Goal: Download file/media

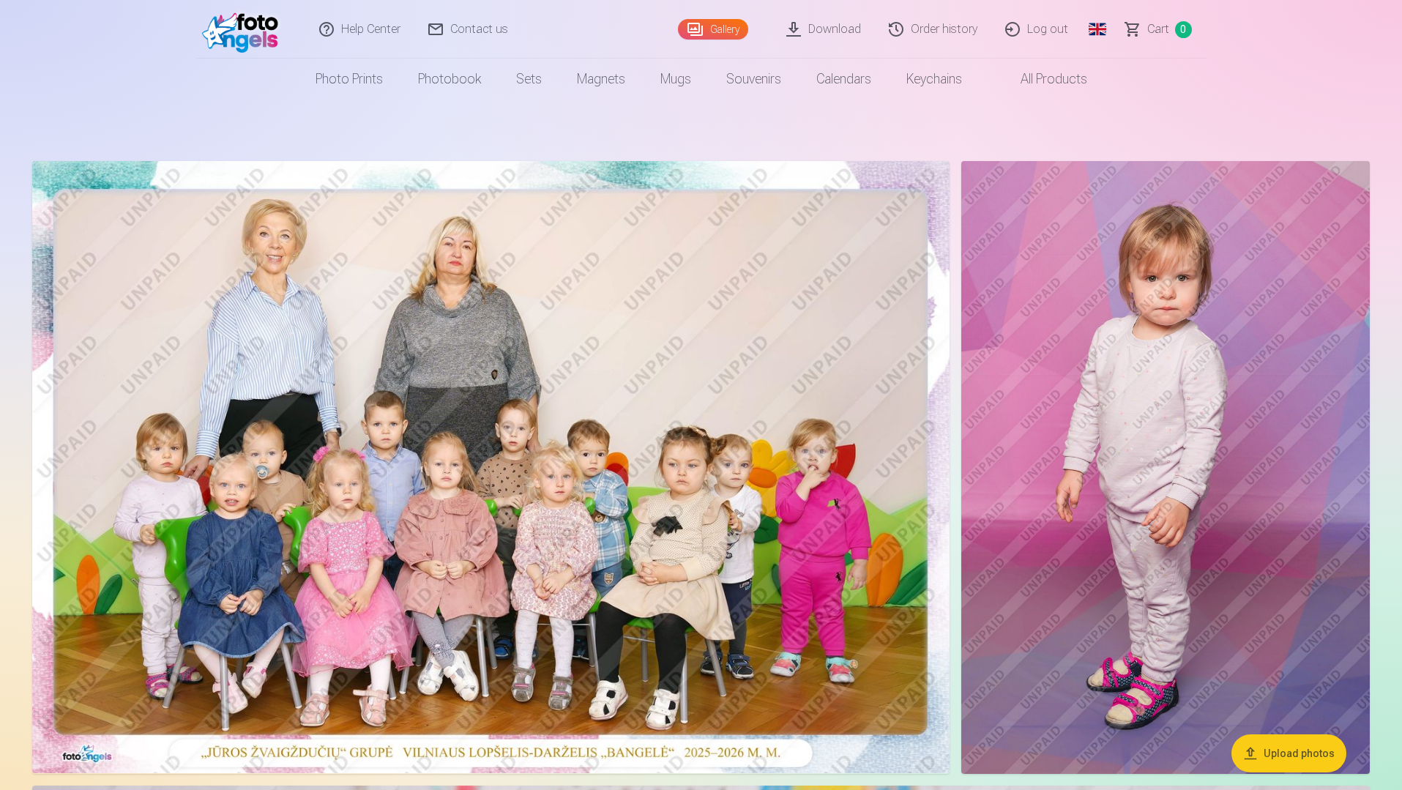
click at [853, 31] on link "Download" at bounding box center [824, 29] width 102 height 59
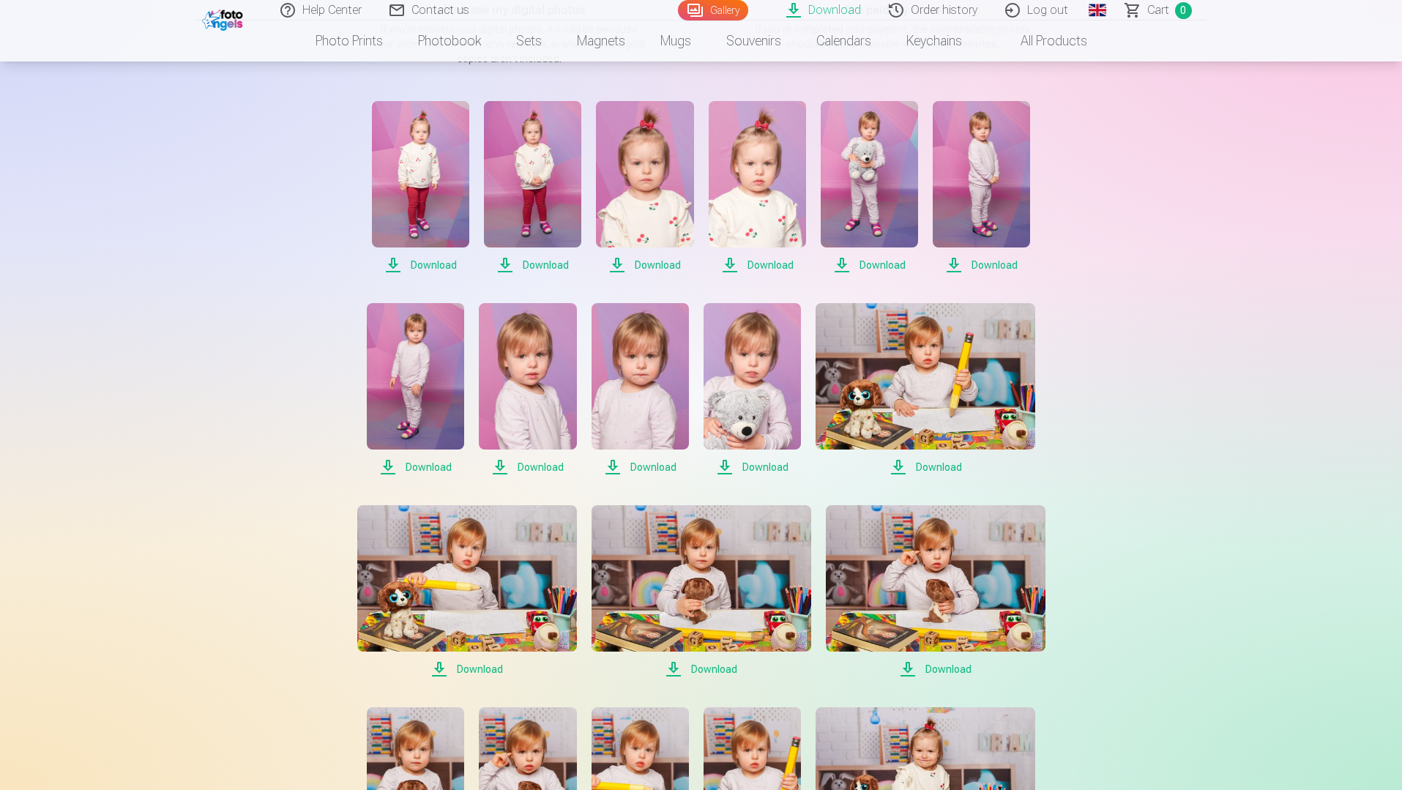
scroll to position [293, 0]
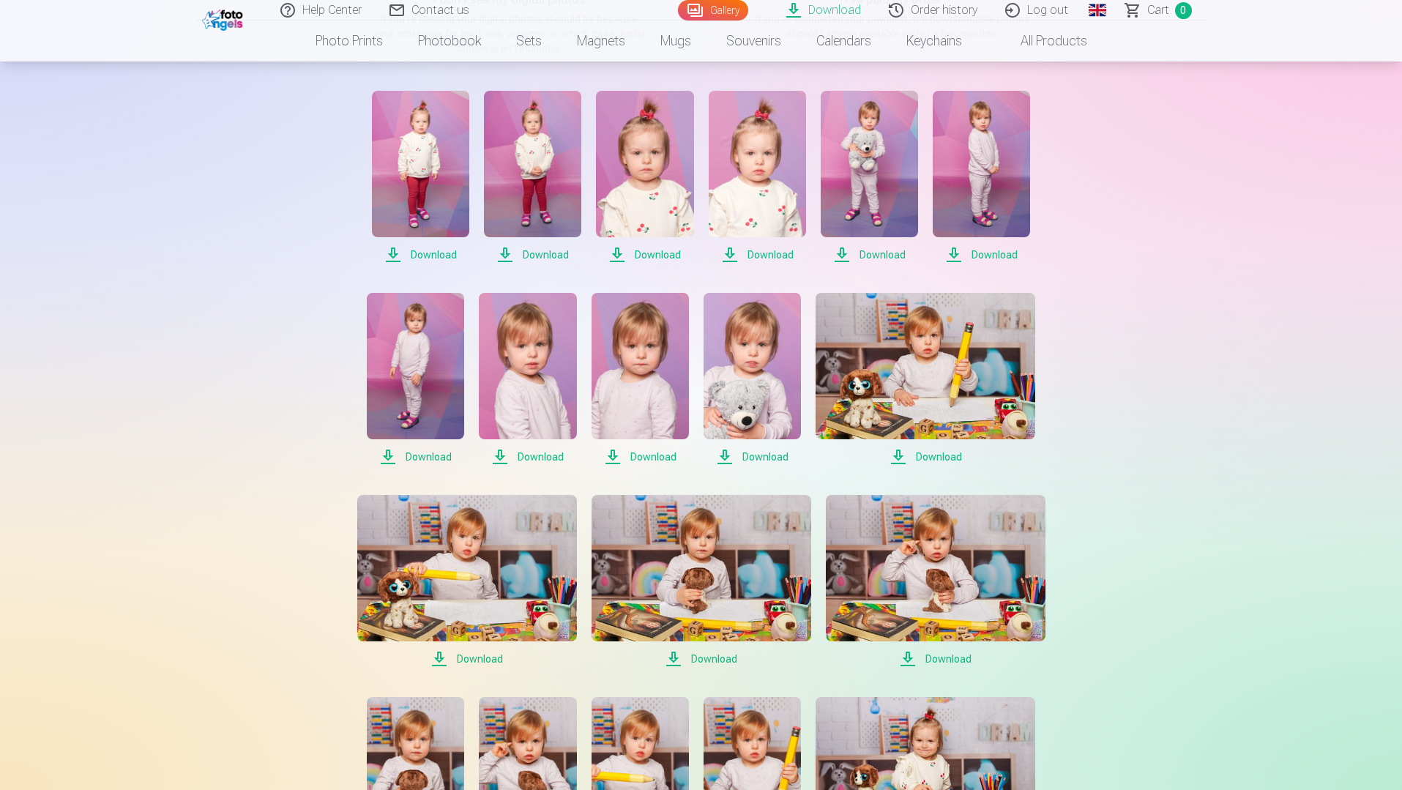
drag, startPoint x: 35, startPoint y: 454, endPoint x: 43, endPoint y: 454, distance: 8.1
click at [442, 257] on span "Download" at bounding box center [420, 255] width 97 height 18
click at [539, 257] on span "Download" at bounding box center [532, 255] width 97 height 18
drag, startPoint x: 659, startPoint y: 256, endPoint x: 684, endPoint y: 257, distance: 24.2
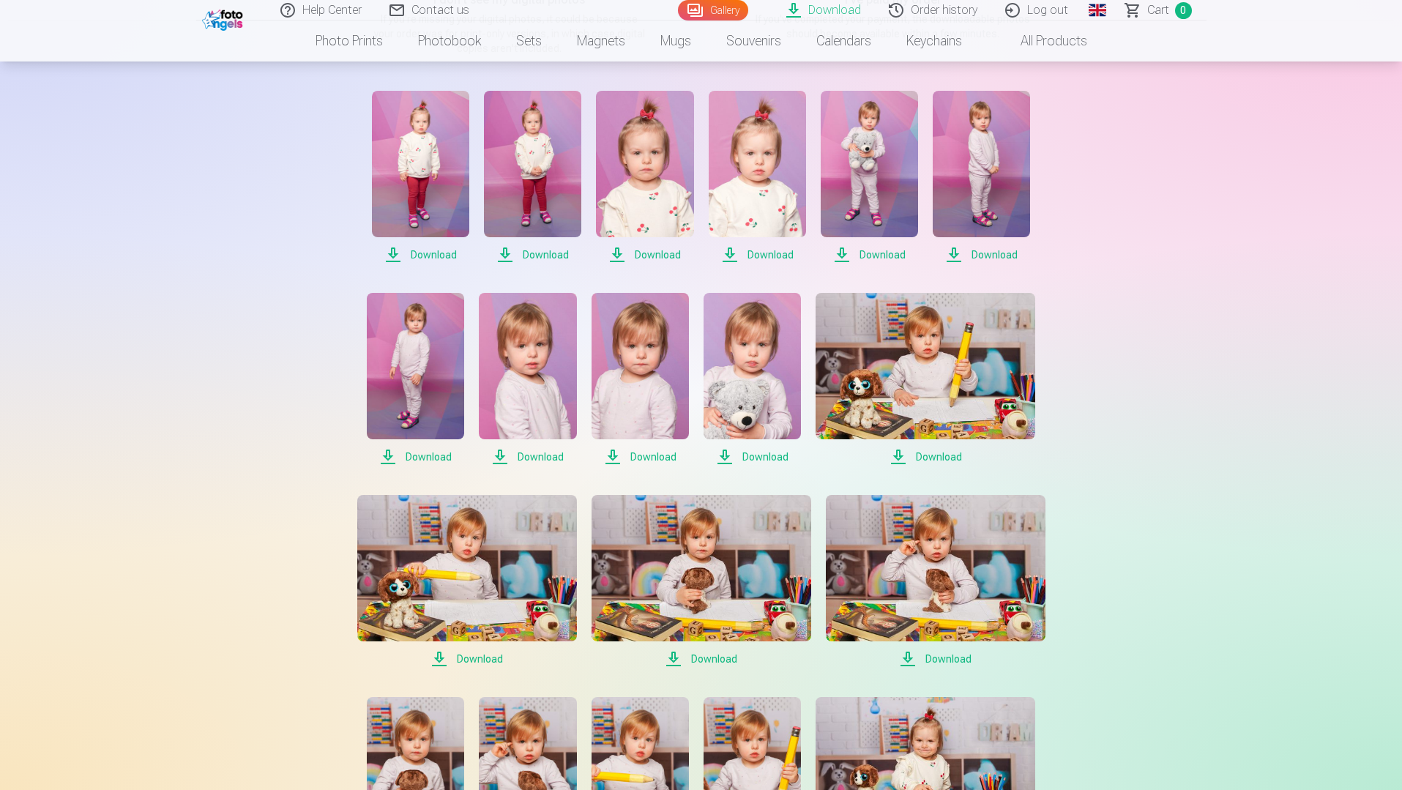
click at [659, 256] on span "Download" at bounding box center [644, 255] width 97 height 18
click at [767, 255] on span "Download" at bounding box center [756, 255] width 97 height 18
click at [887, 257] on span "Download" at bounding box center [868, 255] width 97 height 18
drag, startPoint x: 998, startPoint y: 253, endPoint x: 995, endPoint y: 265, distance: 12.1
click at [998, 253] on span "Download" at bounding box center [980, 255] width 97 height 18
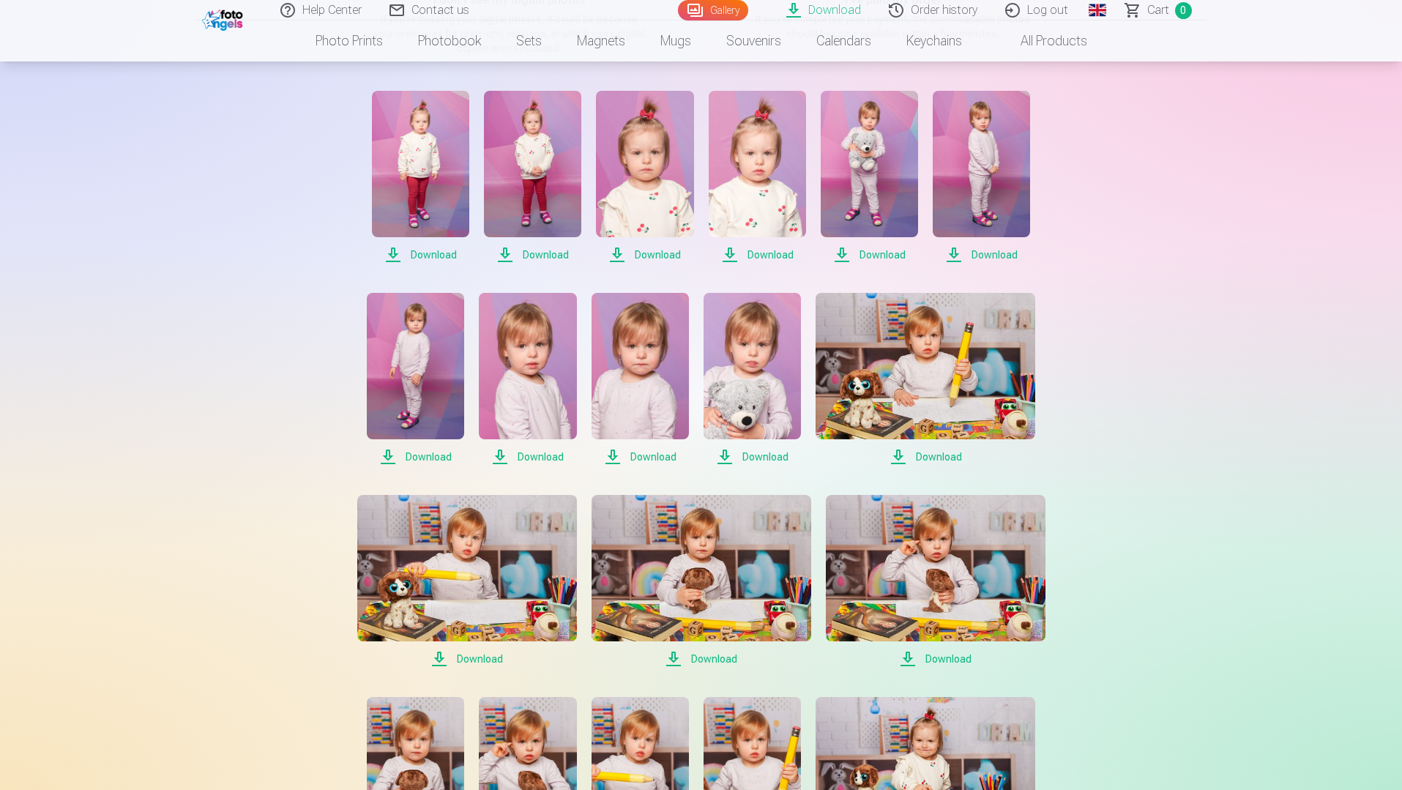
click at [943, 459] on span "Download" at bounding box center [925, 457] width 220 height 18
click at [781, 459] on span "Download" at bounding box center [751, 457] width 97 height 18
click at [639, 457] on span "Download" at bounding box center [639, 457] width 97 height 18
click at [541, 457] on span "Download" at bounding box center [527, 457] width 97 height 18
click at [431, 457] on span "Download" at bounding box center [415, 457] width 97 height 18
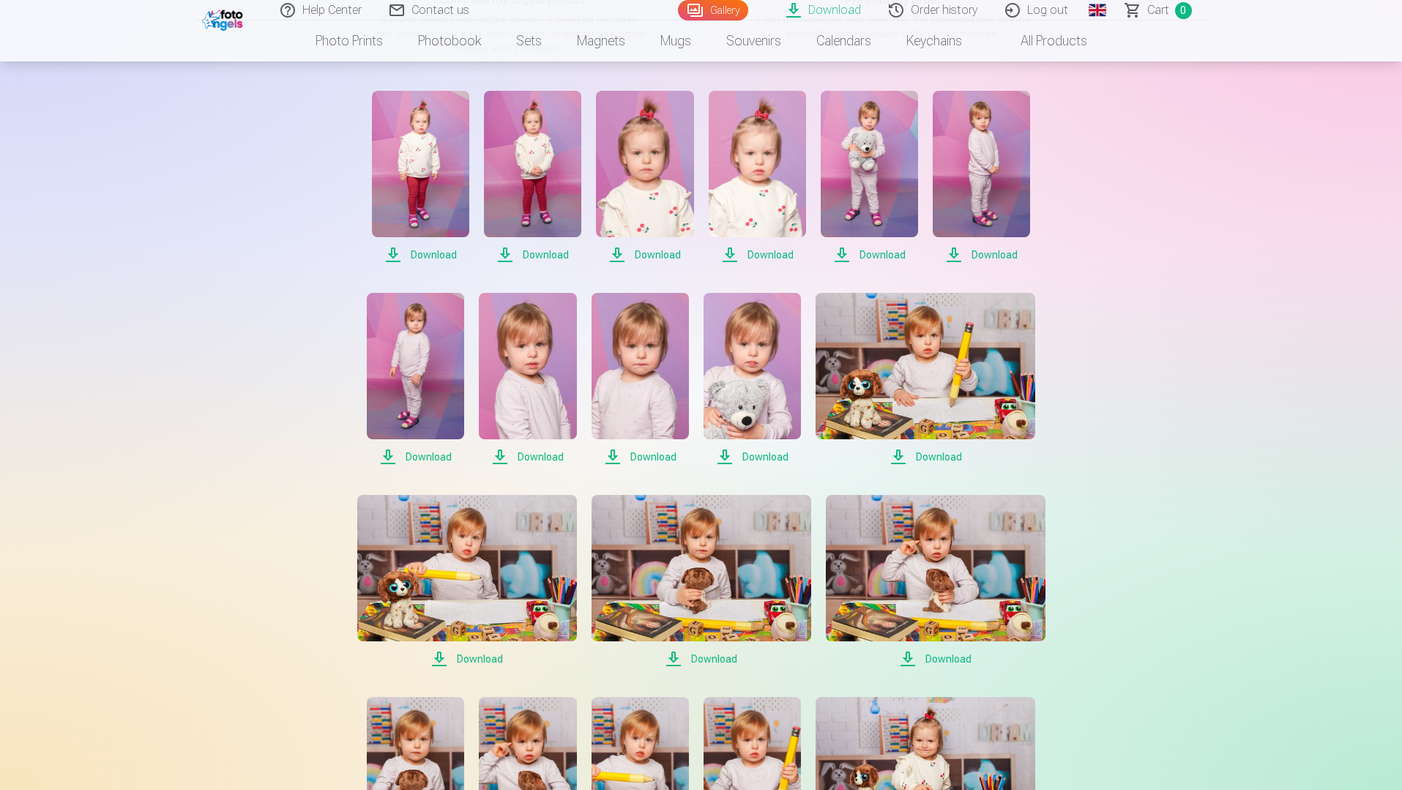
click at [489, 655] on span "Download" at bounding box center [467, 659] width 220 height 18
drag, startPoint x: 708, startPoint y: 657, endPoint x: 722, endPoint y: 659, distance: 14.8
click at [708, 657] on span "Download" at bounding box center [701, 659] width 220 height 18
click at [946, 662] on span "Download" at bounding box center [936, 659] width 220 height 18
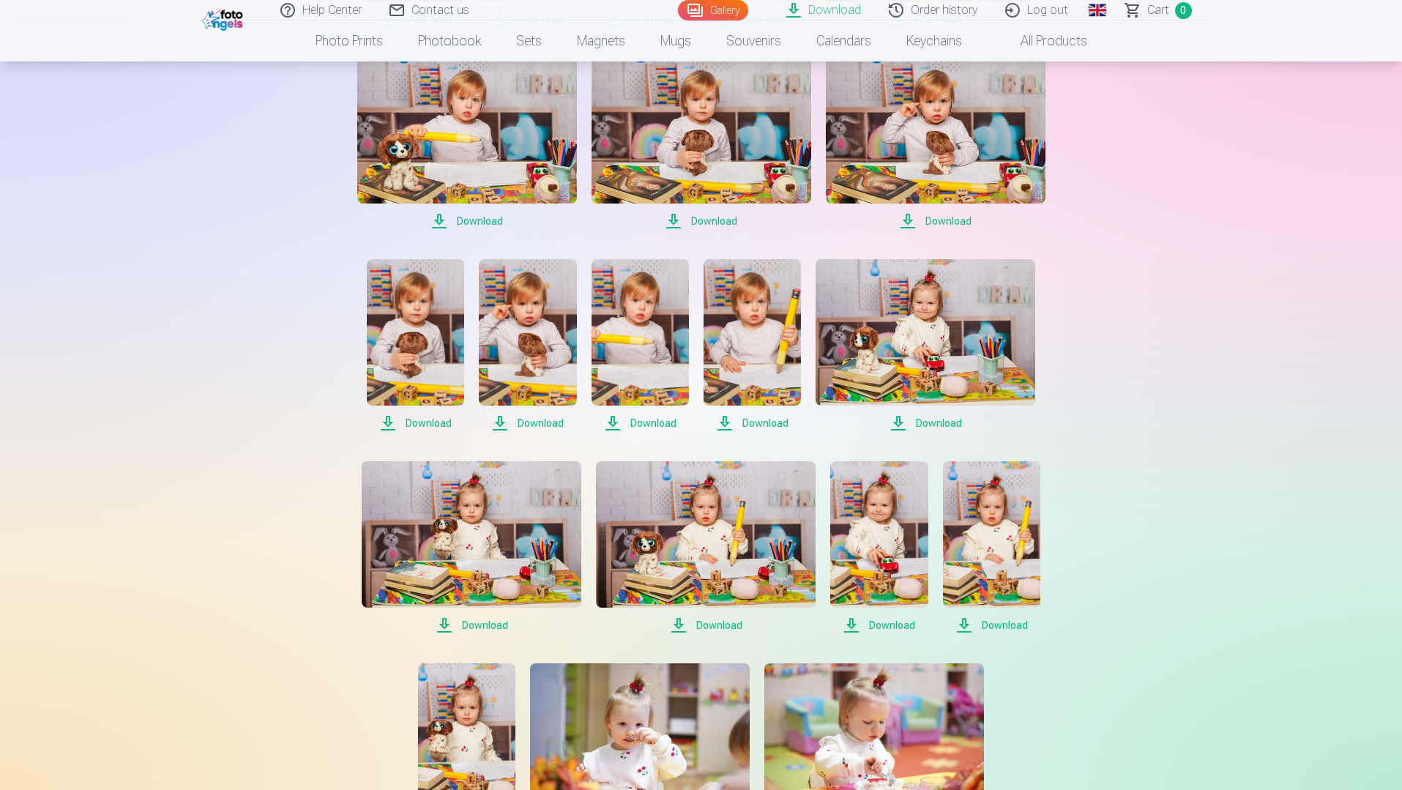
scroll to position [732, 0]
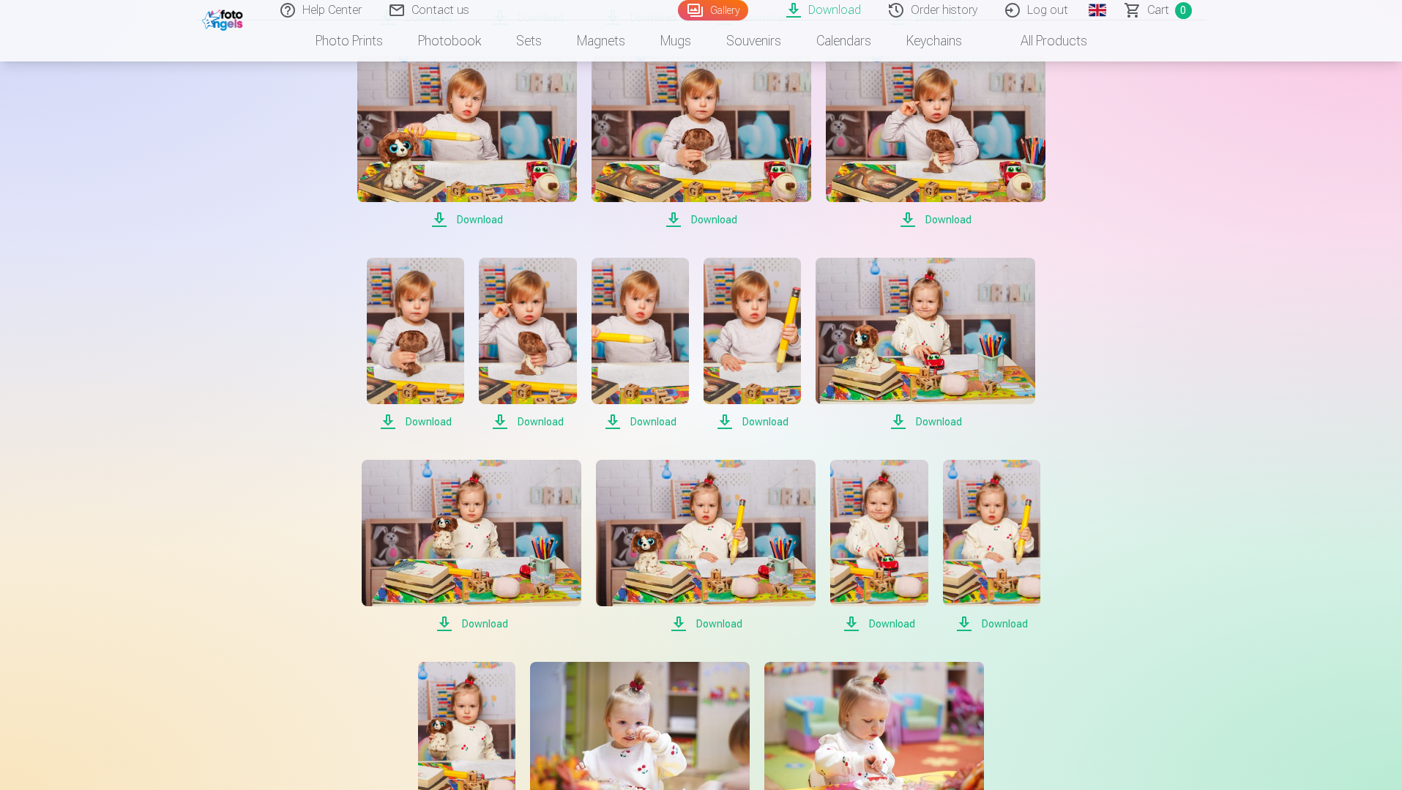
click at [943, 419] on span "Download" at bounding box center [925, 422] width 220 height 18
click at [768, 424] on span "Download" at bounding box center [751, 422] width 97 height 18
click at [643, 419] on span "Download" at bounding box center [639, 422] width 97 height 18
click at [550, 424] on span "Download" at bounding box center [527, 422] width 97 height 18
click at [431, 422] on span "Download" at bounding box center [415, 422] width 97 height 18
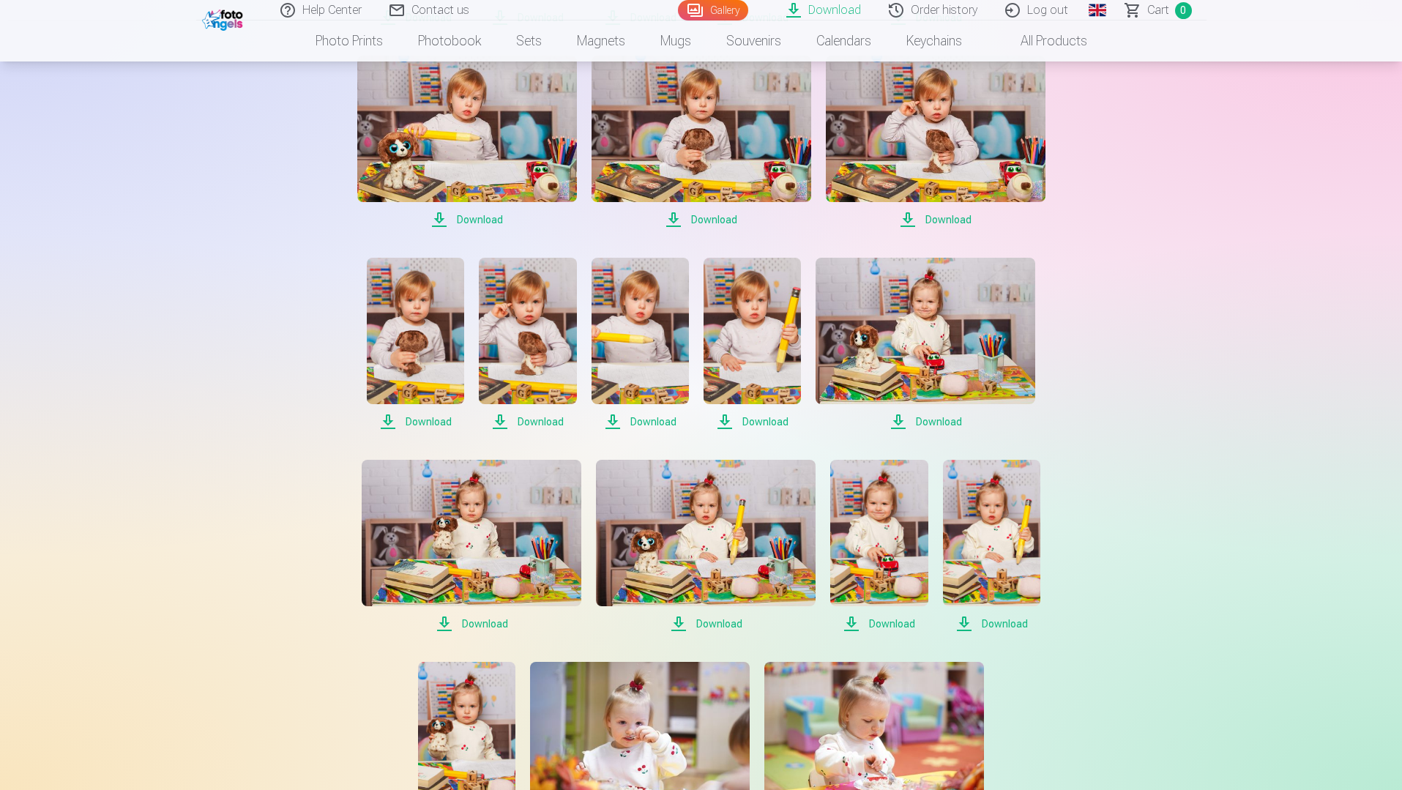
click at [495, 623] on span "Download" at bounding box center [472, 624] width 220 height 18
click at [720, 623] on span "Download" at bounding box center [706, 624] width 220 height 18
drag, startPoint x: 894, startPoint y: 624, endPoint x: 918, endPoint y: 628, distance: 24.4
click at [894, 624] on span "Download" at bounding box center [878, 624] width 97 height 18
click at [1009, 627] on span "Download" at bounding box center [991, 624] width 97 height 18
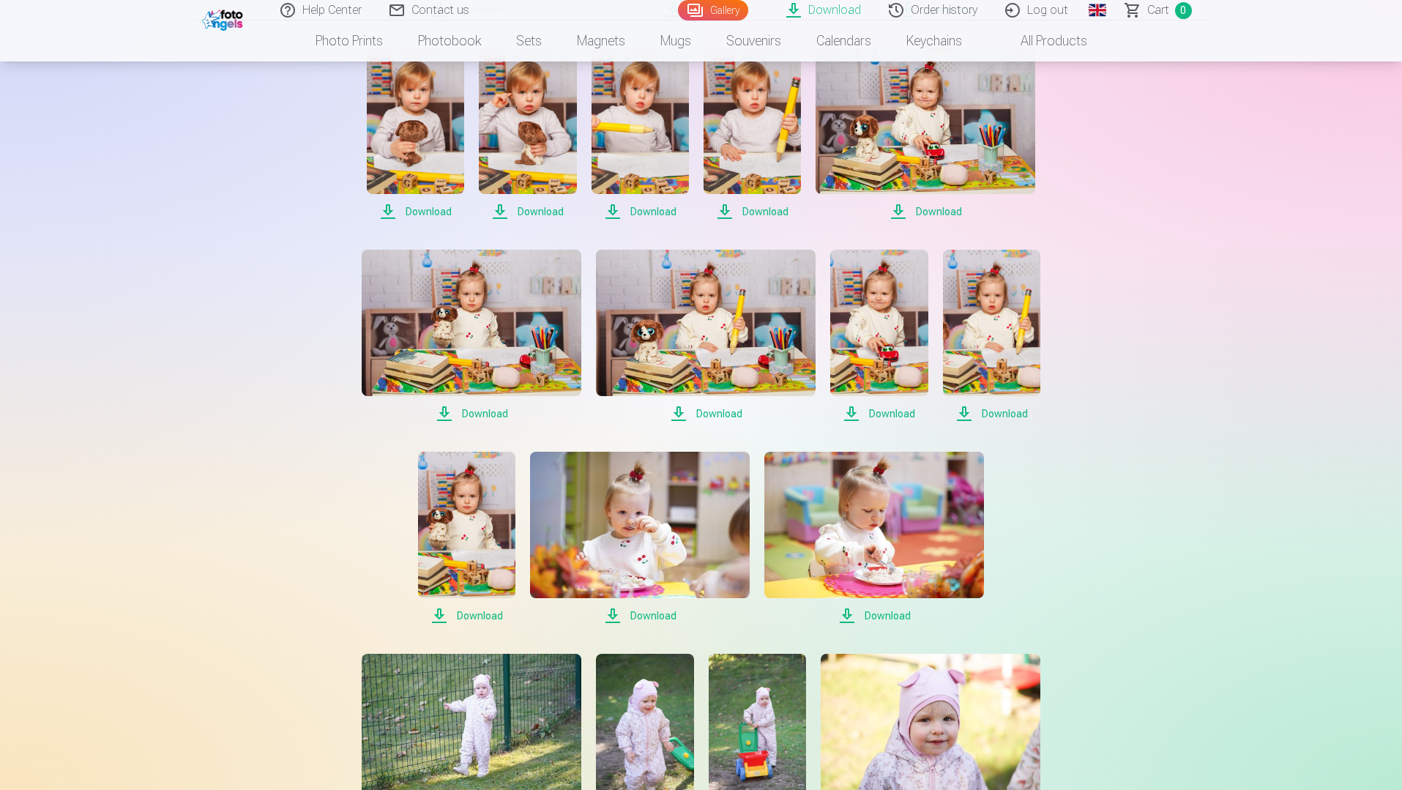
scroll to position [951, 0]
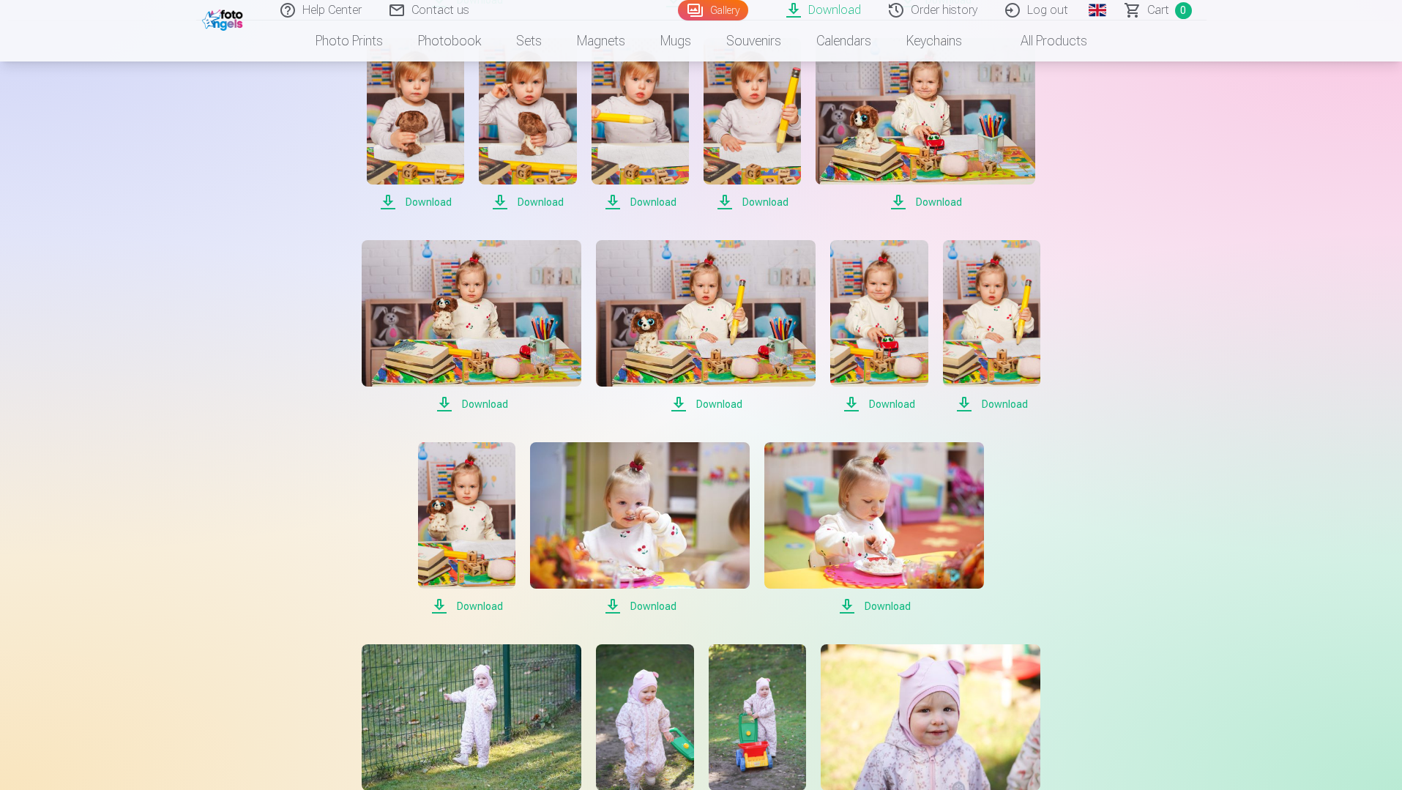
click at [881, 608] on span "Download" at bounding box center [874, 606] width 220 height 18
click at [649, 601] on span "Download" at bounding box center [640, 606] width 220 height 18
click at [487, 602] on span "Download" at bounding box center [466, 606] width 97 height 18
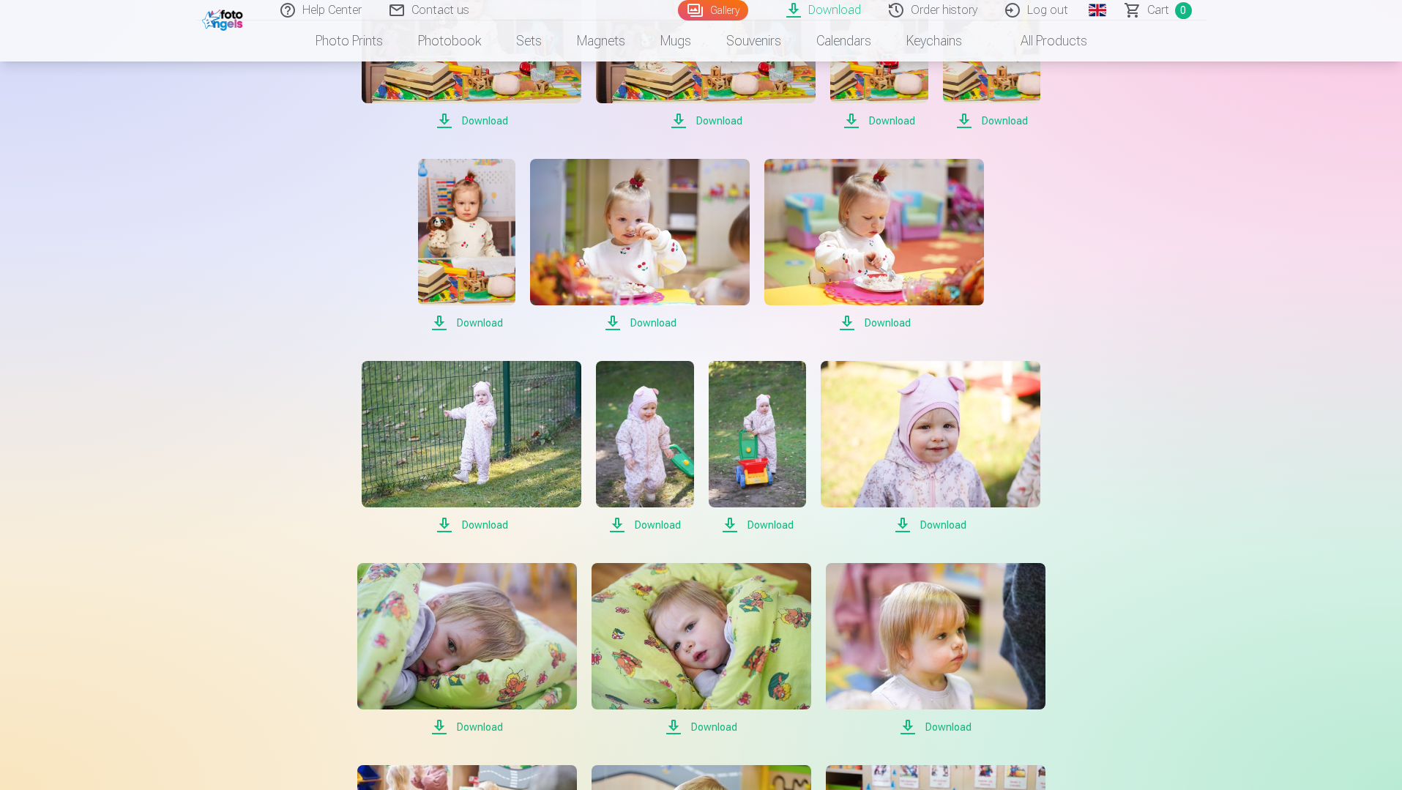
scroll to position [1317, 0]
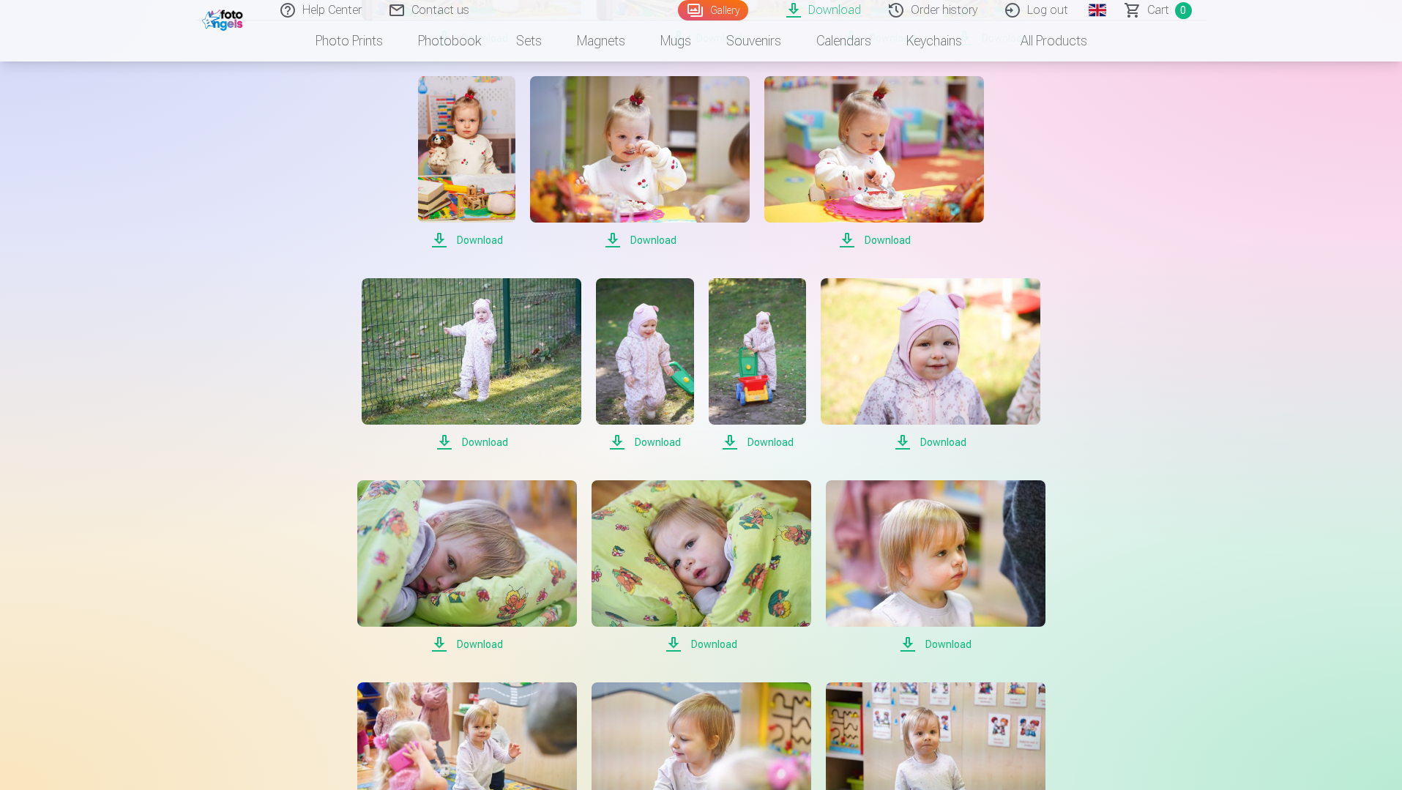
click at [487, 444] on span "Download" at bounding box center [472, 442] width 220 height 18
drag, startPoint x: 662, startPoint y: 442, endPoint x: 705, endPoint y: 452, distance: 43.5
click at [662, 442] on span "Download" at bounding box center [644, 442] width 97 height 18
click at [781, 441] on span "Download" at bounding box center [756, 442] width 97 height 18
click at [936, 444] on span "Download" at bounding box center [930, 442] width 220 height 18
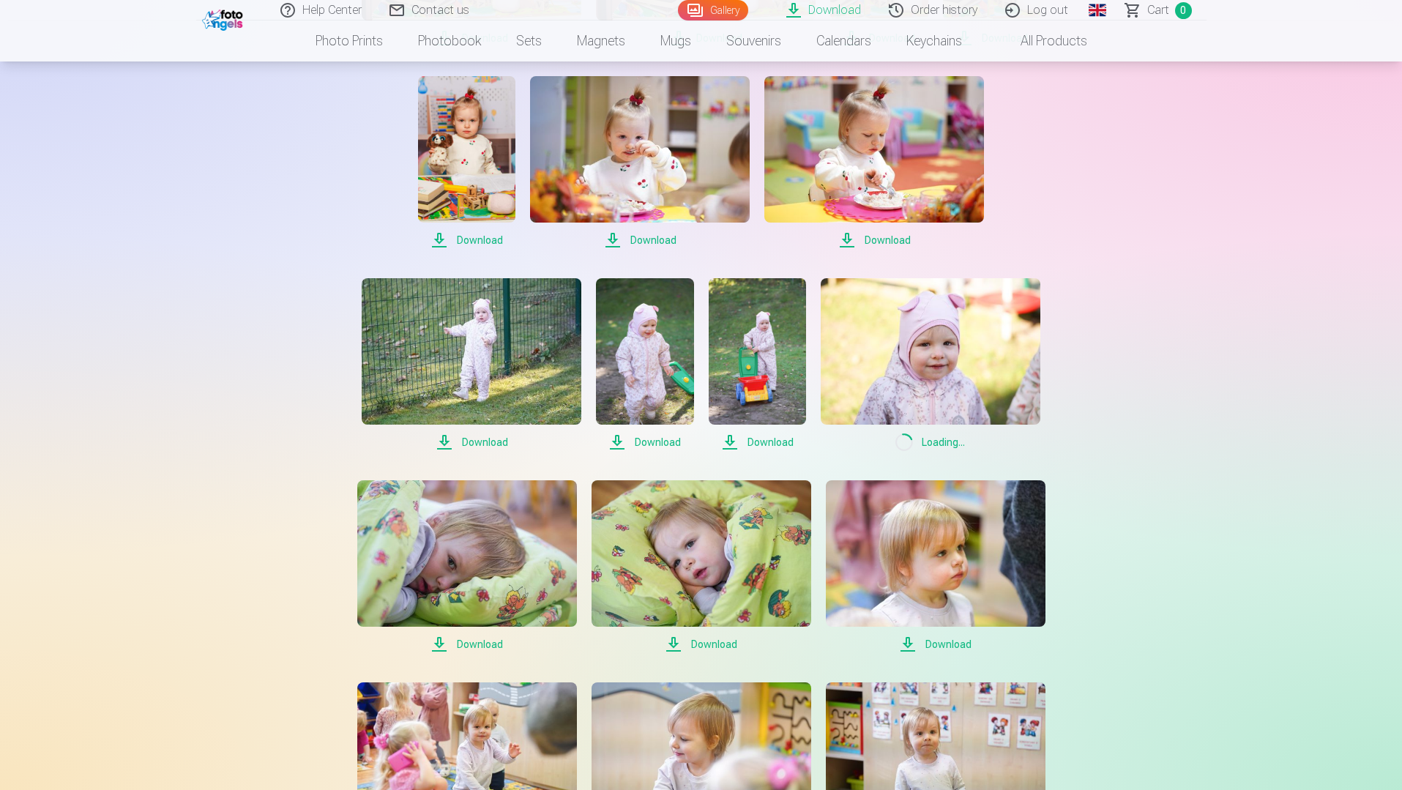
click at [936, 644] on span "Download" at bounding box center [936, 644] width 220 height 18
click at [719, 643] on span "Download" at bounding box center [701, 644] width 220 height 18
click at [488, 645] on span "Download" at bounding box center [467, 644] width 220 height 18
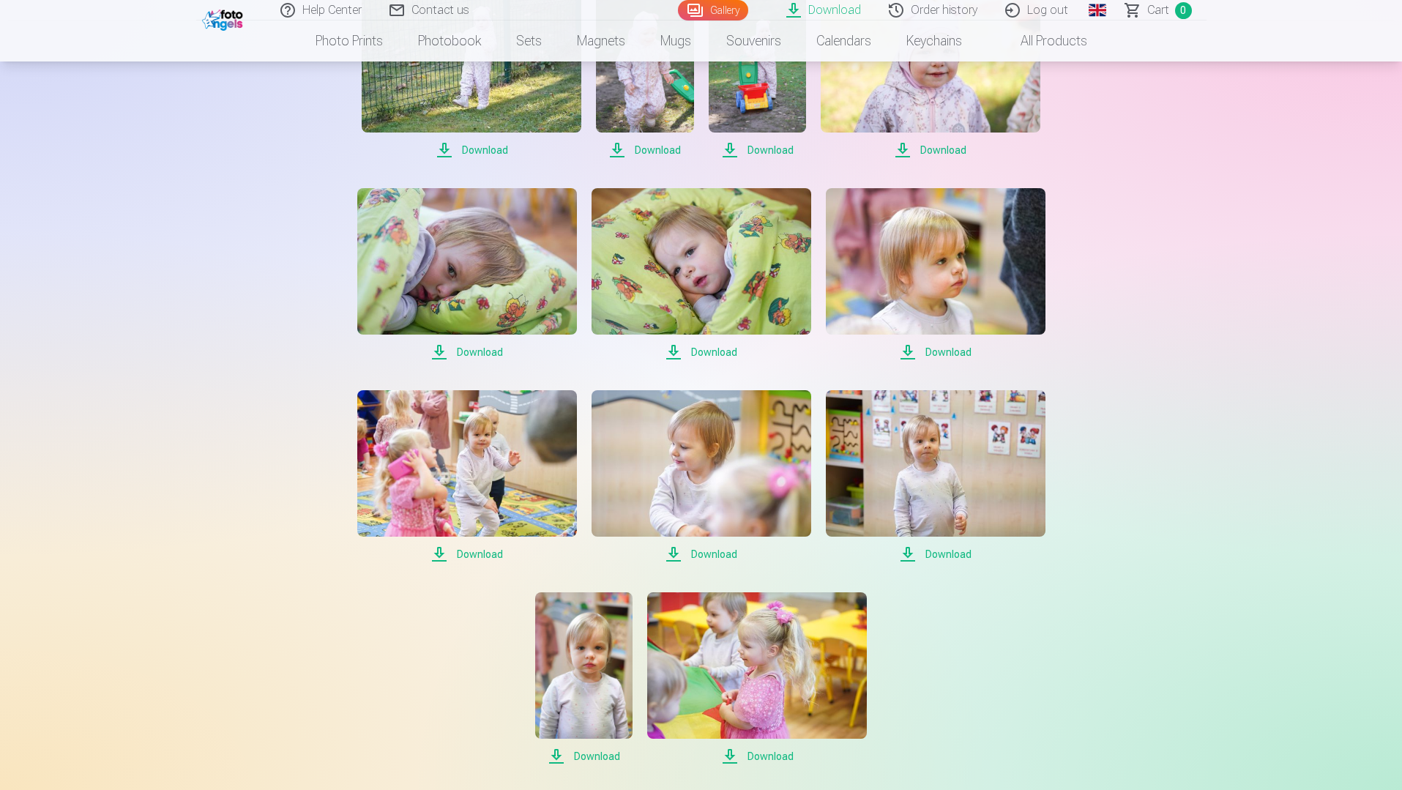
scroll to position [1610, 0]
click at [487, 557] on span "Download" at bounding box center [467, 554] width 220 height 18
click at [722, 553] on span "Download" at bounding box center [701, 554] width 220 height 18
click at [950, 554] on span "Download" at bounding box center [936, 554] width 220 height 18
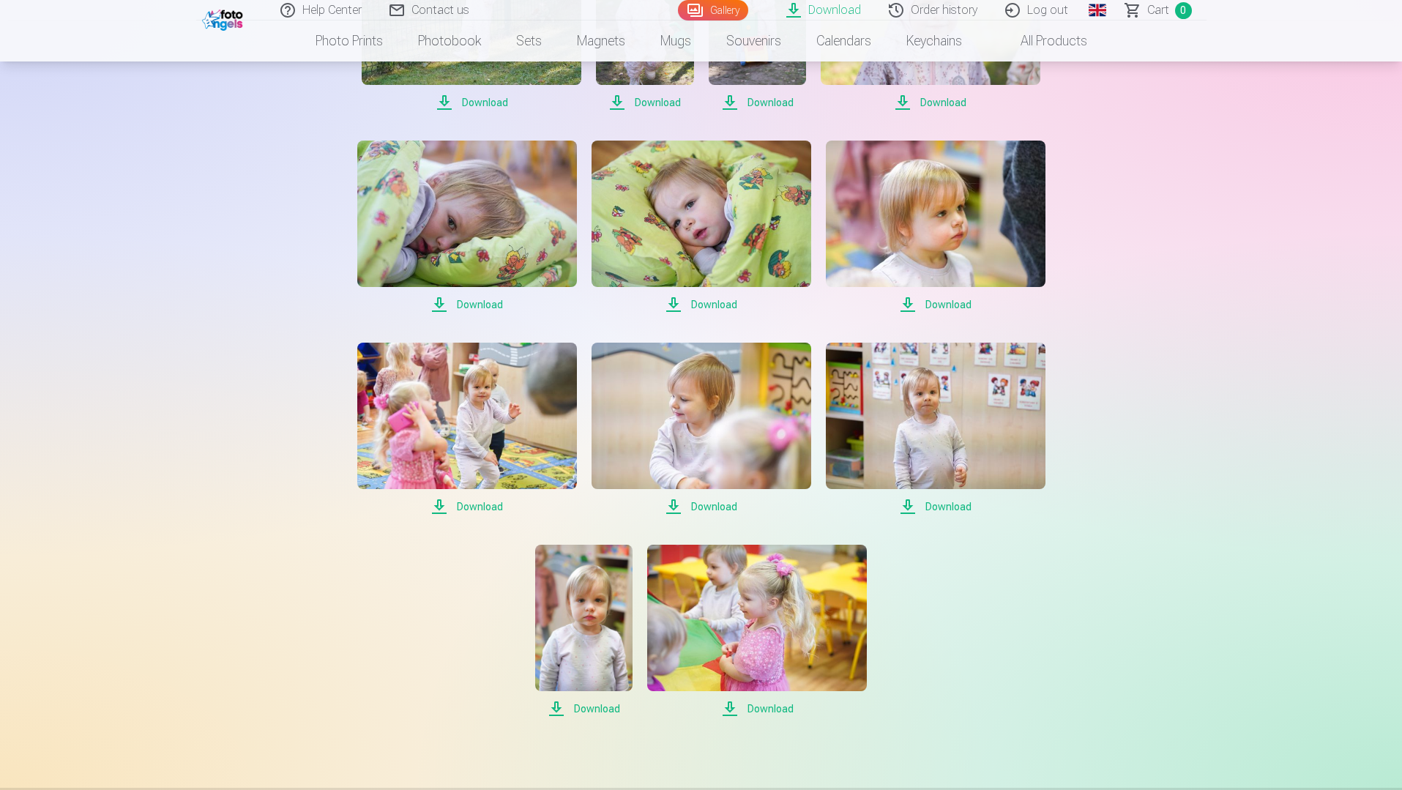
scroll to position [1683, 0]
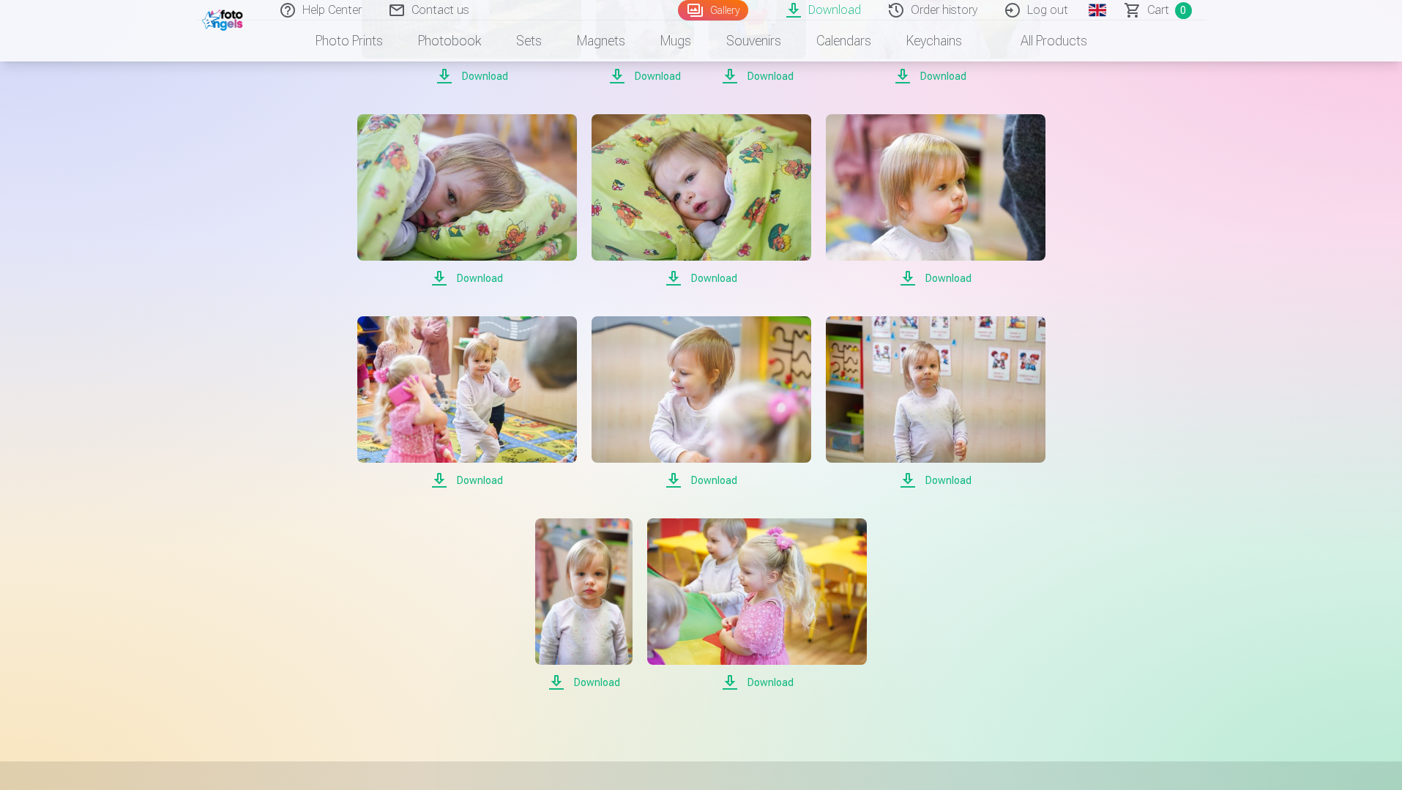
click at [603, 681] on span "Download" at bounding box center [583, 682] width 97 height 18
click at [780, 683] on span "Download" at bounding box center [757, 682] width 220 height 18
